Goal: Download file/media

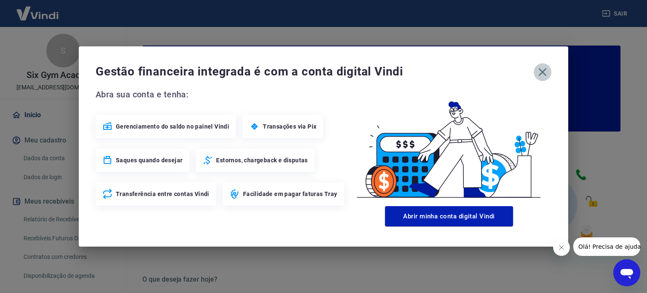
click at [546, 65] on icon "button" at bounding box center [542, 71] width 13 height 13
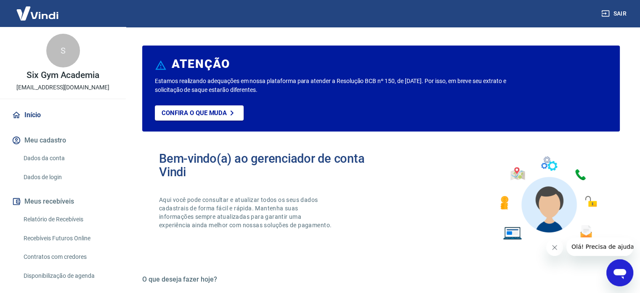
drag, startPoint x: 66, startPoint y: 212, endPoint x: 208, endPoint y: 278, distance: 157.1
click at [66, 212] on link "Relatório de Recebíveis" at bounding box center [68, 219] width 96 height 17
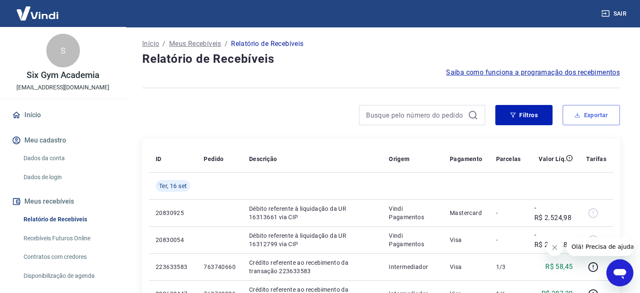
click at [603, 112] on button "Exportar" at bounding box center [591, 115] width 57 height 20
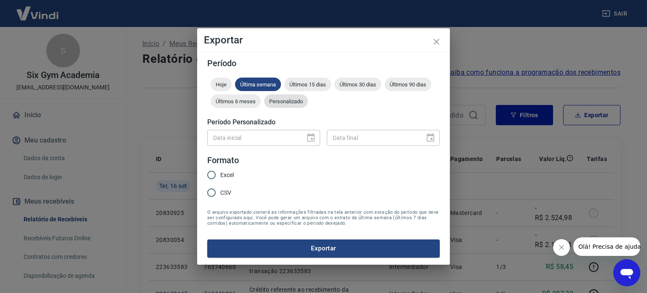
click at [282, 103] on span "Personalizado" at bounding box center [286, 101] width 44 height 6
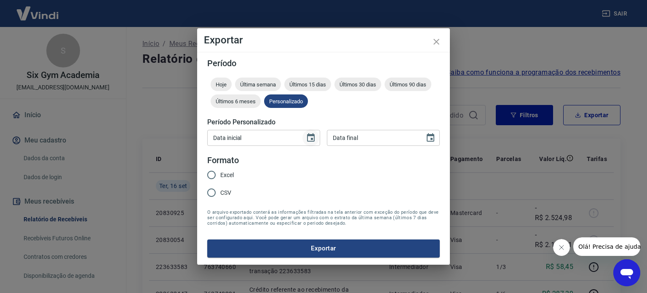
click at [311, 134] on icon "Choose date" at bounding box center [311, 137] width 8 height 8
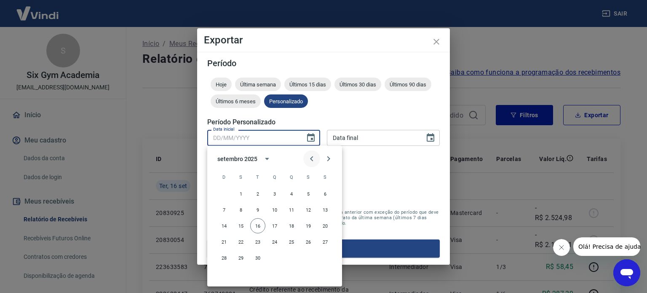
click at [305, 159] on button "Previous month" at bounding box center [311, 158] width 17 height 17
click at [254, 196] on button "1" at bounding box center [257, 193] width 15 height 15
type input "[DATE]"
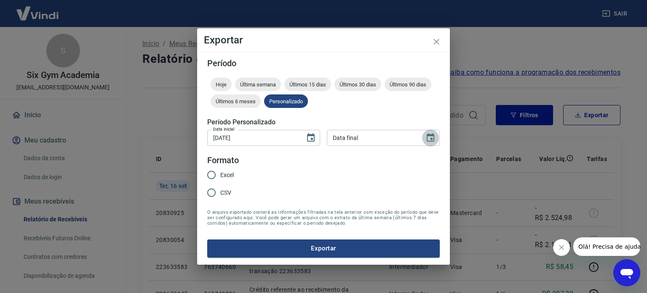
click at [428, 136] on icon "Choose date" at bounding box center [430, 138] width 10 height 10
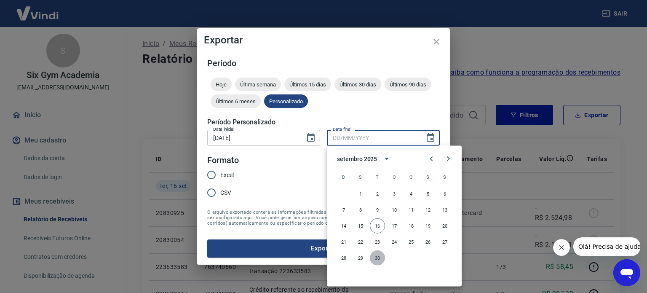
click at [378, 260] on button "30" at bounding box center [377, 257] width 15 height 15
type input "[DATE]"
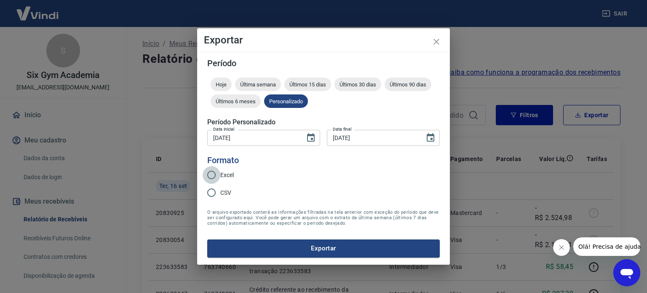
click at [216, 178] on input "Excel" at bounding box center [212, 175] width 18 height 18
radio input "true"
click at [431, 139] on icon "Choose date, selected date is 30 de set de 2025" at bounding box center [431, 137] width 8 height 8
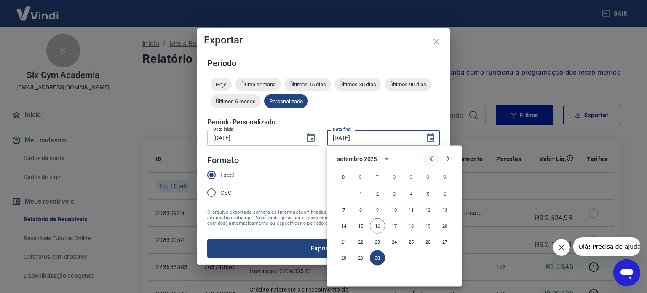
click at [429, 157] on icon "Previous month" at bounding box center [431, 159] width 10 height 10
drag, startPoint x: 408, startPoint y: 256, endPoint x: 401, endPoint y: 253, distance: 7.5
click at [406, 254] on button "31" at bounding box center [410, 257] width 15 height 15
type input "[DATE]"
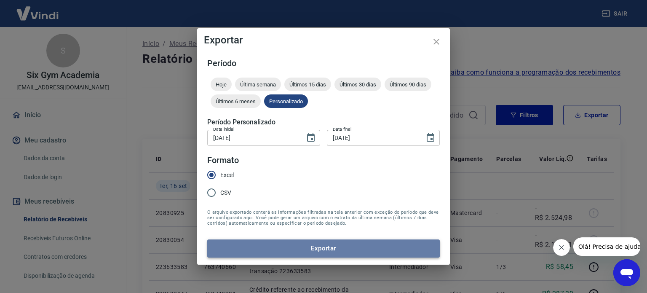
click at [329, 243] on button "Exportar" at bounding box center [323, 248] width 232 height 18
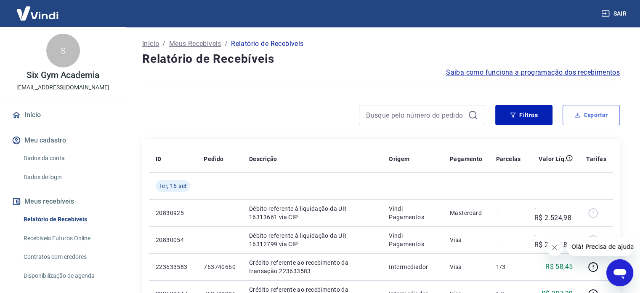
click at [611, 117] on button "Exportar" at bounding box center [591, 115] width 57 height 20
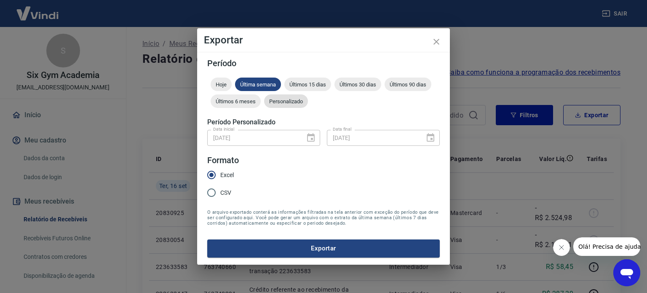
click at [280, 107] on div "Personalizado" at bounding box center [286, 100] width 44 height 13
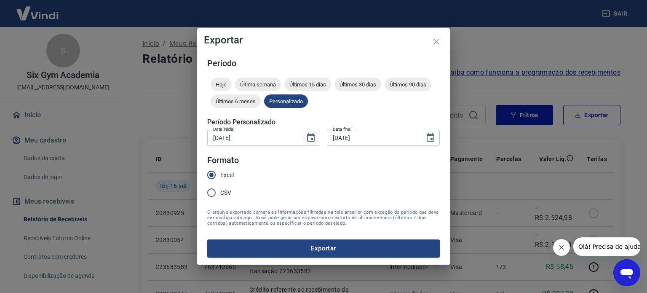
click at [307, 138] on icon "Choose date, selected date is 1 de jul de 2025" at bounding box center [311, 137] width 8 height 8
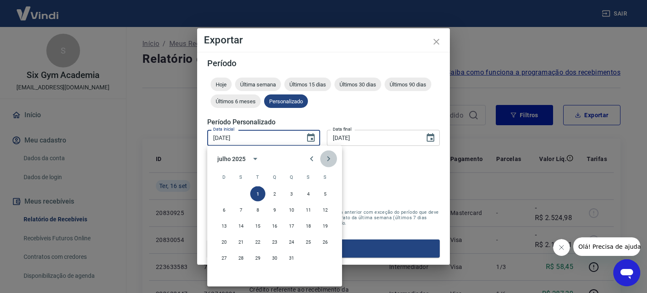
click at [330, 157] on icon "Next month" at bounding box center [328, 159] width 10 height 10
click at [310, 194] on button "1" at bounding box center [308, 193] width 15 height 15
type input "[DATE]"
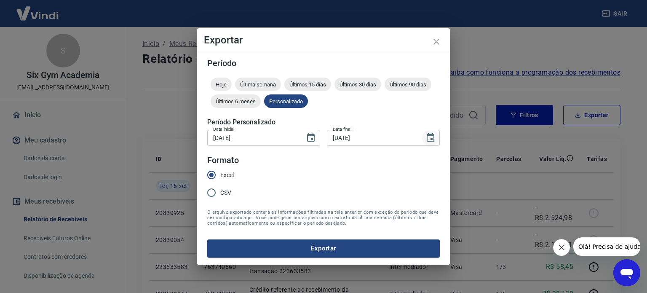
click at [431, 136] on icon "Choose date, selected date is 31 de jul de 2025" at bounding box center [431, 137] width 8 height 8
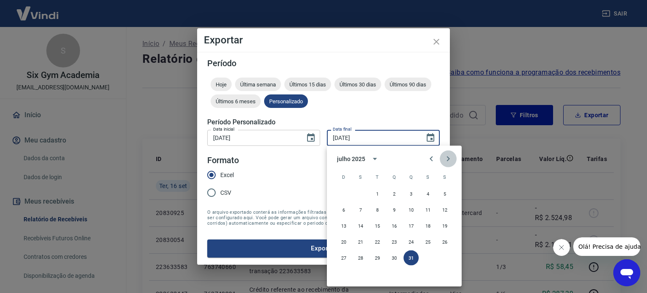
click at [450, 160] on icon "Next month" at bounding box center [448, 159] width 10 height 10
click at [344, 274] on button "31" at bounding box center [343, 273] width 15 height 15
type input "[DATE]"
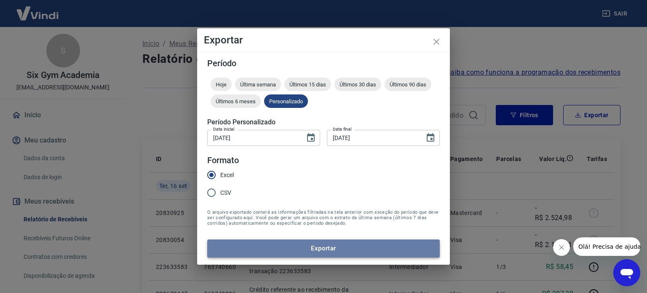
click at [298, 249] on button "Exportar" at bounding box center [323, 248] width 232 height 18
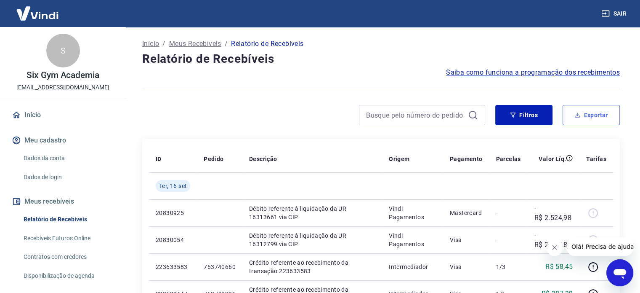
click at [605, 117] on button "Exportar" at bounding box center [591, 115] width 57 height 20
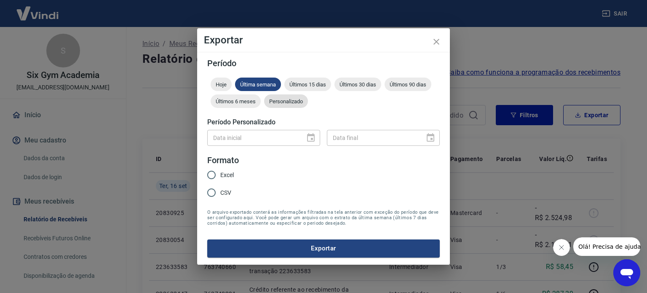
click at [301, 98] on span "Personalizado" at bounding box center [286, 101] width 44 height 6
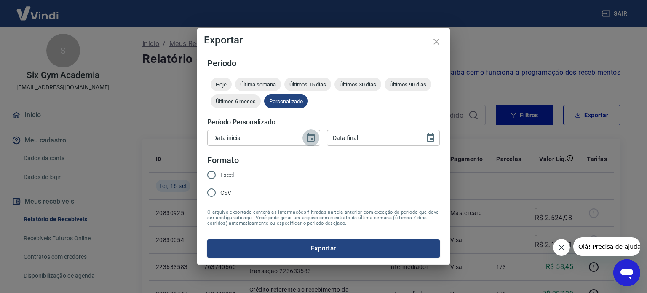
click at [310, 136] on icon "Choose date" at bounding box center [311, 138] width 10 height 10
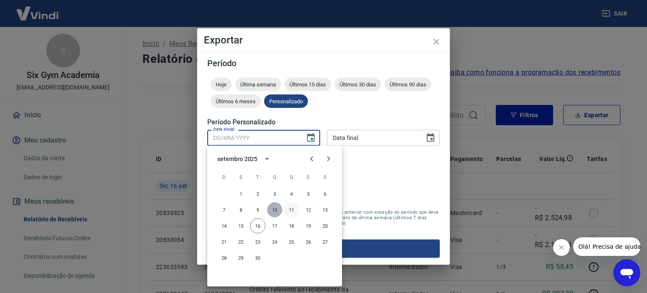
drag, startPoint x: 277, startPoint y: 211, endPoint x: 291, endPoint y: 208, distance: 13.7
click at [290, 208] on div "7 8 9 10 11 12 13" at bounding box center [274, 209] width 135 height 15
click at [293, 208] on button "11" at bounding box center [291, 209] width 15 height 15
type input "11/09/2025"
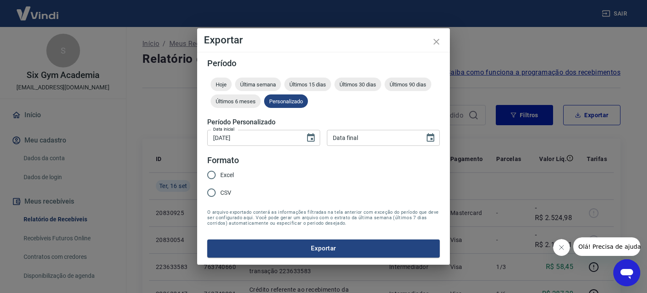
click at [293, 186] on button "11" at bounding box center [287, 181] width 11 height 8
click at [427, 135] on icon "Choose date" at bounding box center [431, 137] width 8 height 8
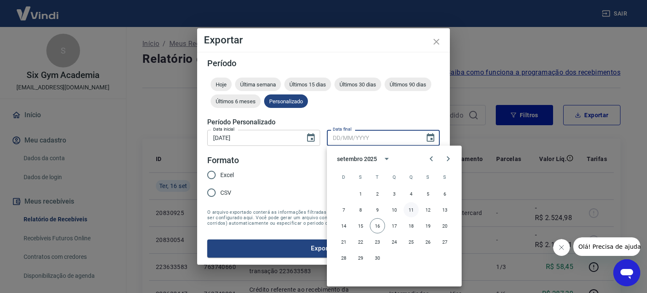
click at [410, 208] on button "11" at bounding box center [410, 209] width 15 height 15
type input "11/09/2025"
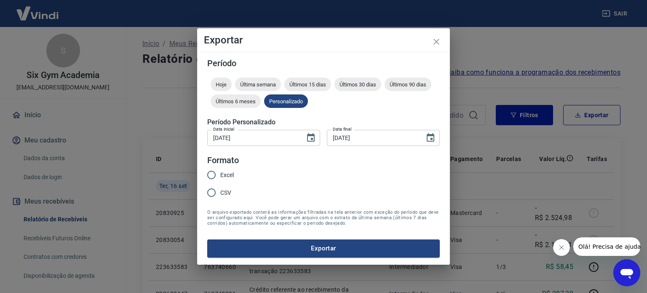
click at [224, 174] on span "Excel" at bounding box center [226, 175] width 13 height 9
click at [220, 174] on input "Excel" at bounding box center [212, 175] width 18 height 18
radio input "true"
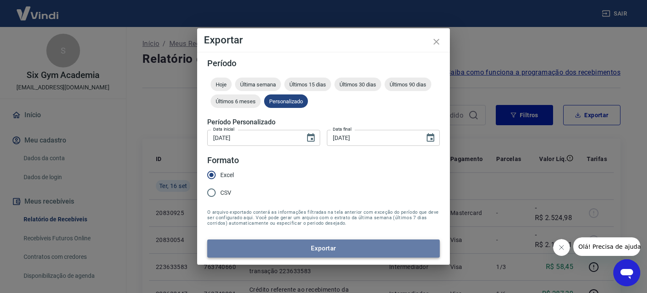
click at [304, 249] on button "Exportar" at bounding box center [323, 248] width 232 height 18
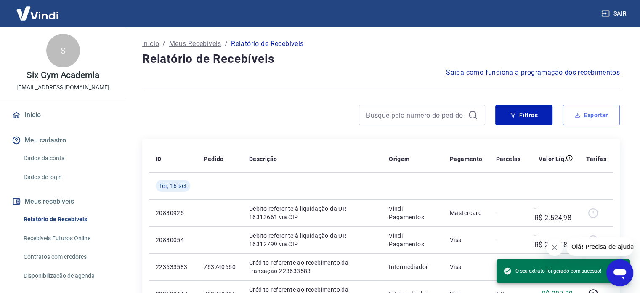
click at [606, 113] on button "Exportar" at bounding box center [591, 115] width 57 height 20
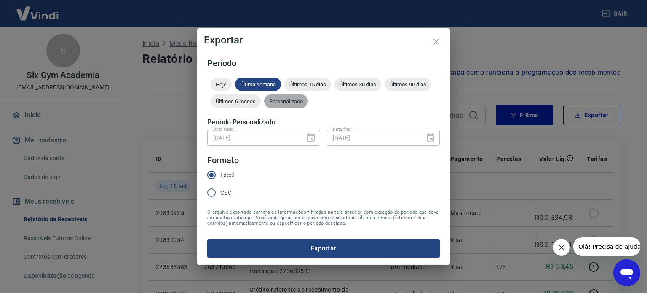
click at [293, 99] on span "Personalizado" at bounding box center [286, 101] width 44 height 6
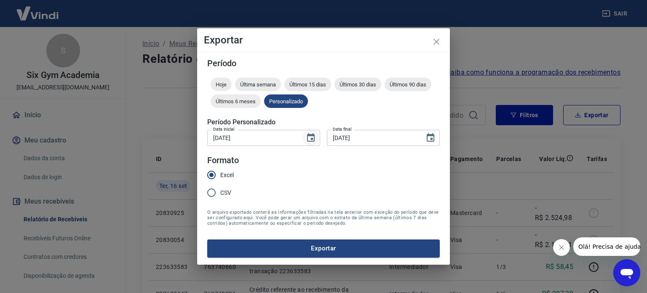
click at [305, 135] on button "Choose date, selected date is 11 de set de 2025" at bounding box center [310, 137] width 17 height 17
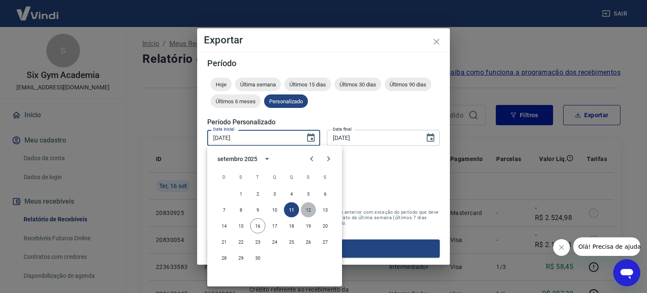
click at [304, 213] on button "12" at bounding box center [308, 209] width 15 height 15
type input "12/09/2025"
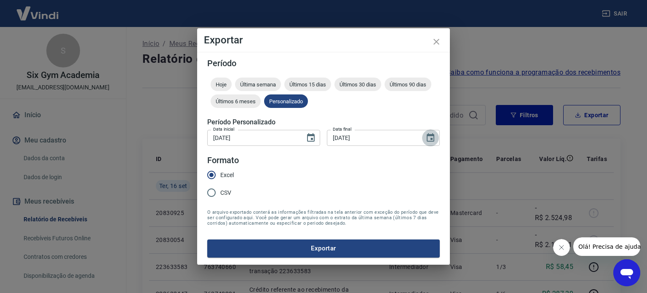
click at [424, 137] on button "Choose date, selected date is 11 de set de 2025" at bounding box center [430, 137] width 17 height 17
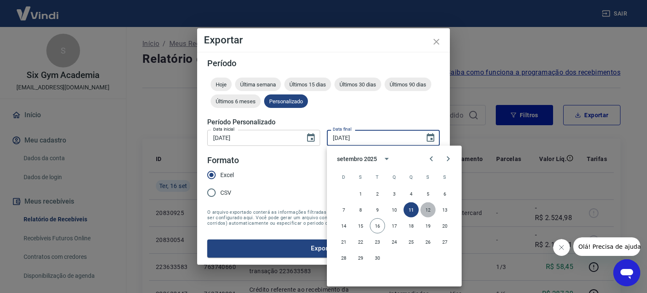
click at [423, 209] on button "12" at bounding box center [427, 209] width 15 height 15
type input "12/09/2025"
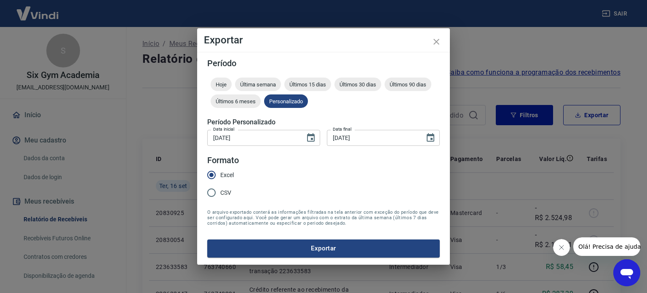
click at [345, 257] on div "Período Hoje Última semana Últimos 15 dias Últimos 30 dias Últimos 90 dias Últi…" at bounding box center [323, 158] width 253 height 212
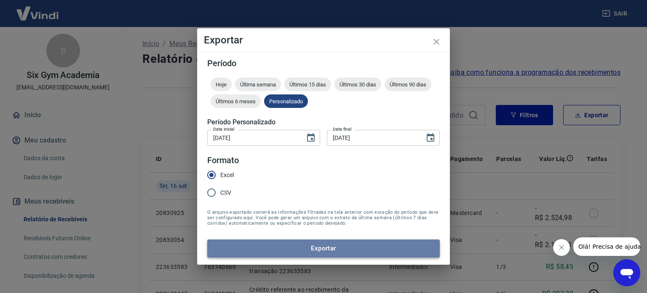
click at [355, 250] on button "Exportar" at bounding box center [323, 248] width 232 height 18
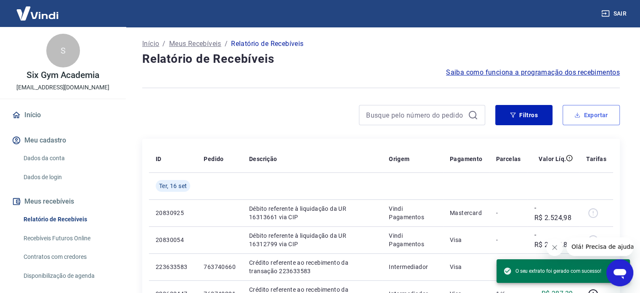
click at [595, 114] on button "Exportar" at bounding box center [591, 115] width 57 height 20
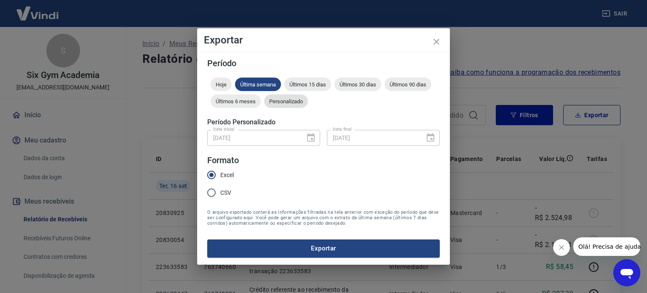
click at [296, 96] on div "Personalizado" at bounding box center [286, 100] width 44 height 13
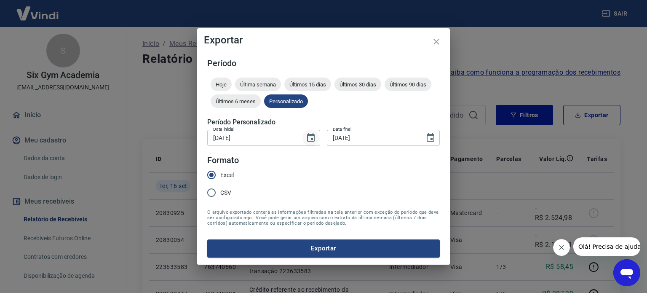
click at [312, 136] on icon "Choose date, selected date is 12 de set de 2025" at bounding box center [311, 137] width 8 height 8
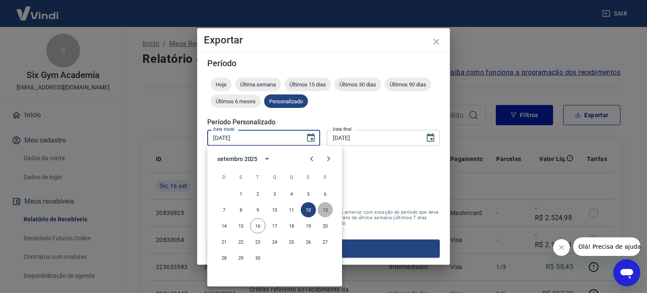
click at [323, 208] on button "13" at bounding box center [324, 209] width 15 height 15
type input "13/09/2025"
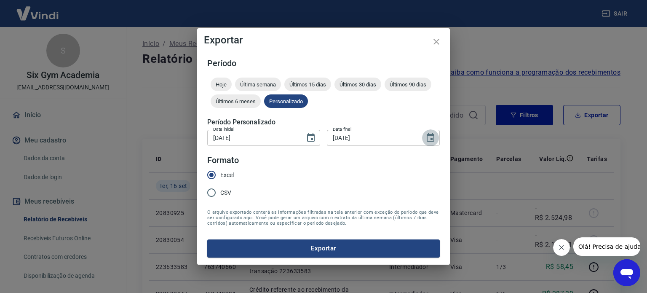
click at [429, 140] on icon "Choose date, selected date is 12 de set de 2025" at bounding box center [430, 138] width 10 height 10
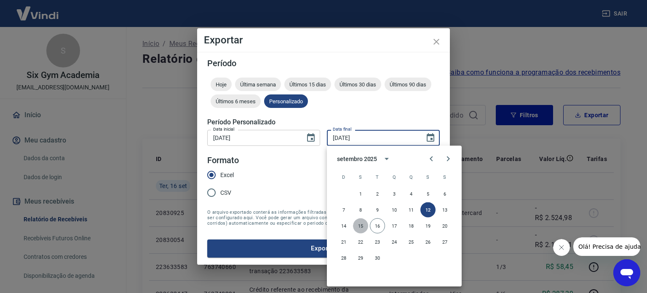
click at [361, 224] on button "15" at bounding box center [360, 225] width 15 height 15
type input "15/09/2025"
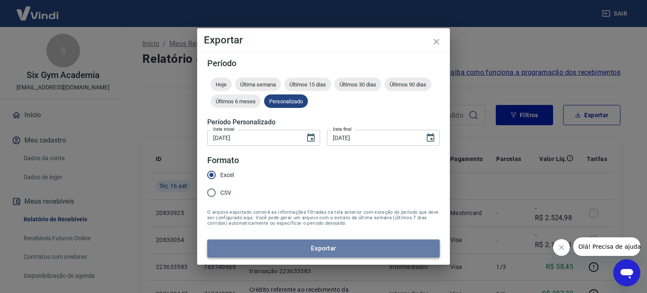
click at [269, 252] on button "Exportar" at bounding box center [323, 248] width 232 height 18
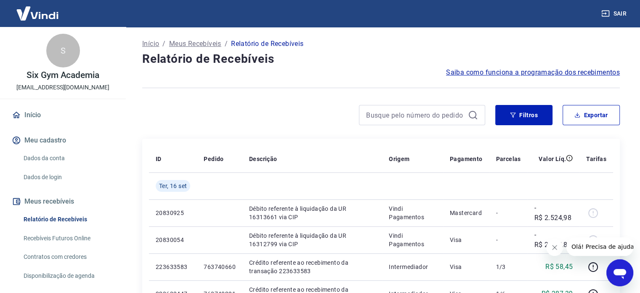
click at [269, 80] on div at bounding box center [381, 87] width 478 height 21
click at [585, 109] on button "Exportar" at bounding box center [591, 115] width 57 height 20
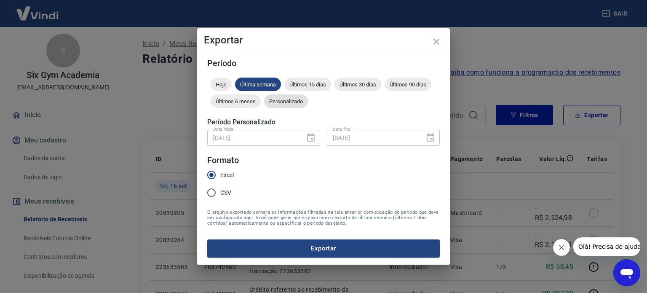
click at [280, 100] on span "Personalizado" at bounding box center [286, 101] width 44 height 6
